Goal: Task Accomplishment & Management: Manage account settings

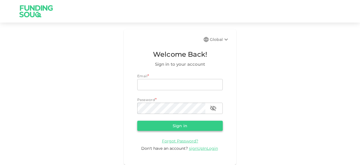
type input "[EMAIL_ADDRESS][DOMAIN_NAME]"
click at [176, 126] on button "Sign in" at bounding box center [180, 126] width 86 height 10
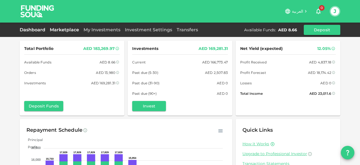
click at [64, 32] on link "Marketplace" at bounding box center [65, 29] width 34 height 5
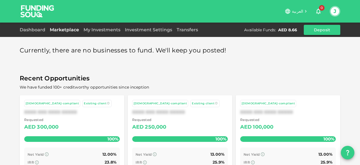
click at [32, 32] on div "Dashboard" at bounding box center [34, 29] width 28 height 7
click at [32, 30] on link "Dashboard" at bounding box center [34, 29] width 28 height 5
